Goal: Task Accomplishment & Management: Manage account settings

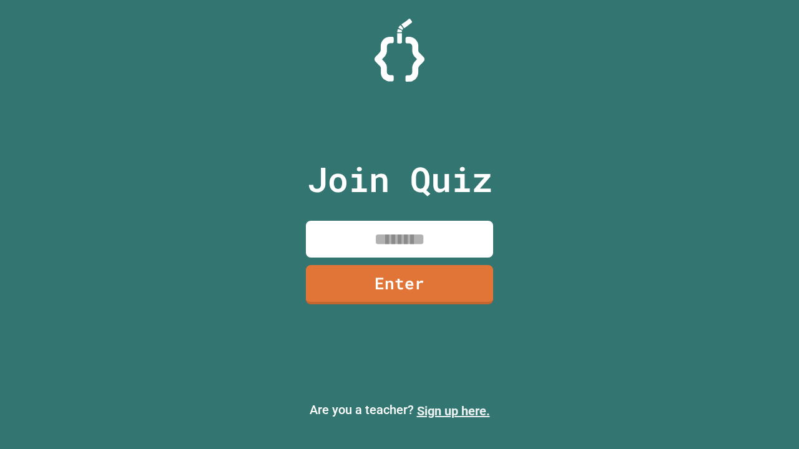
click at [453, 411] on link "Sign up here." at bounding box center [453, 411] width 73 height 15
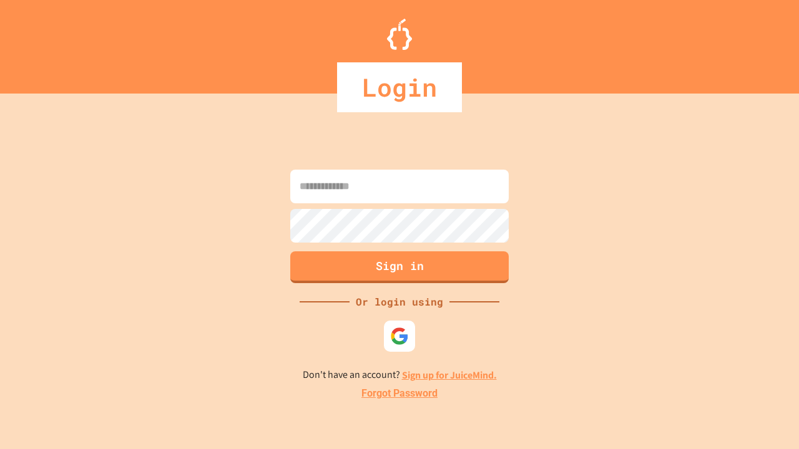
click at [399, 394] on link "Forgot Password" at bounding box center [399, 393] width 76 height 15
